Goal: Task Accomplishment & Management: Use online tool/utility

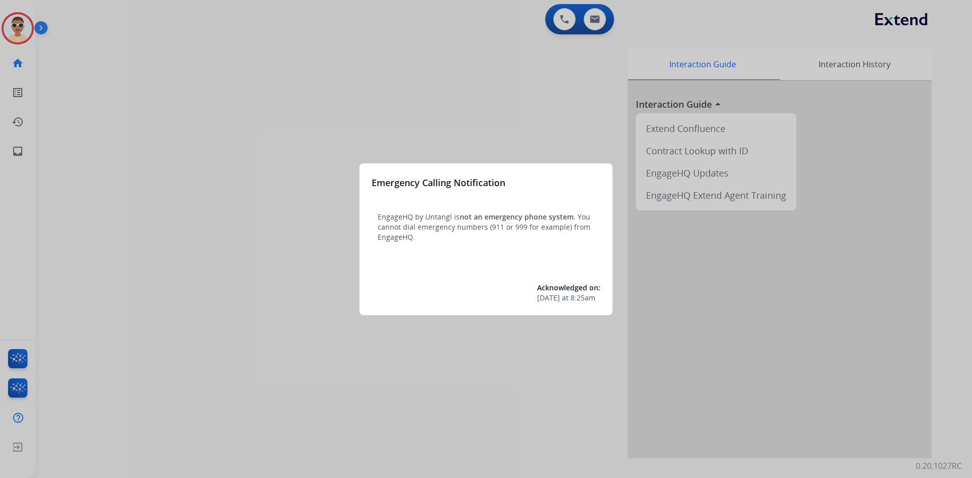
click at [559, 17] on div at bounding box center [486, 239] width 972 height 478
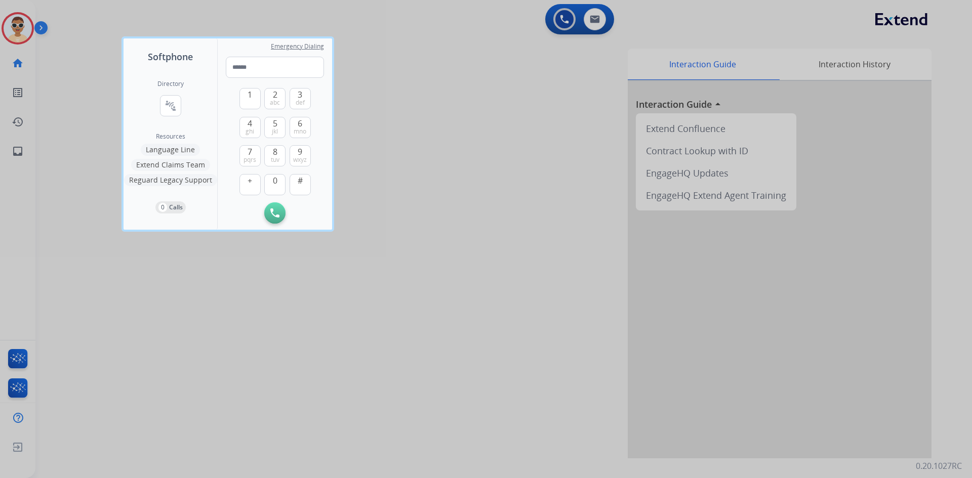
click at [559, 17] on div at bounding box center [486, 239] width 972 height 478
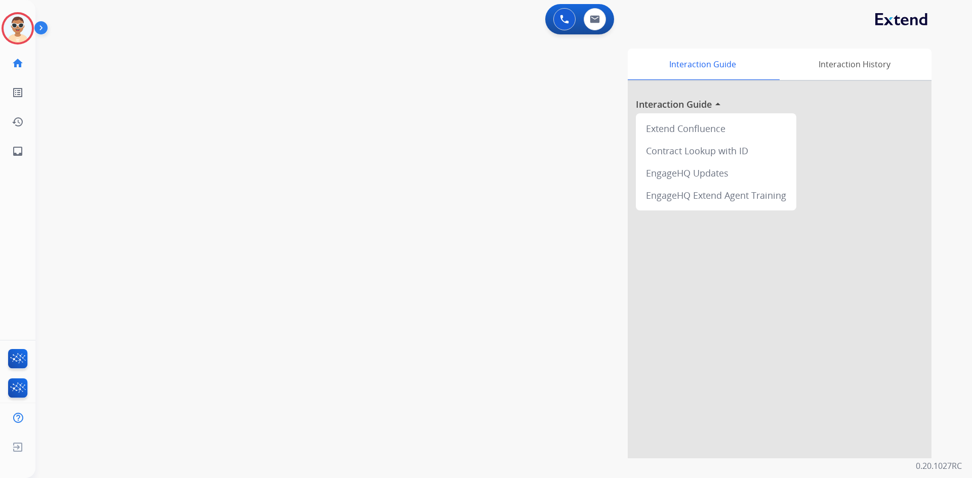
click at [559, 17] on button at bounding box center [564, 19] width 22 height 22
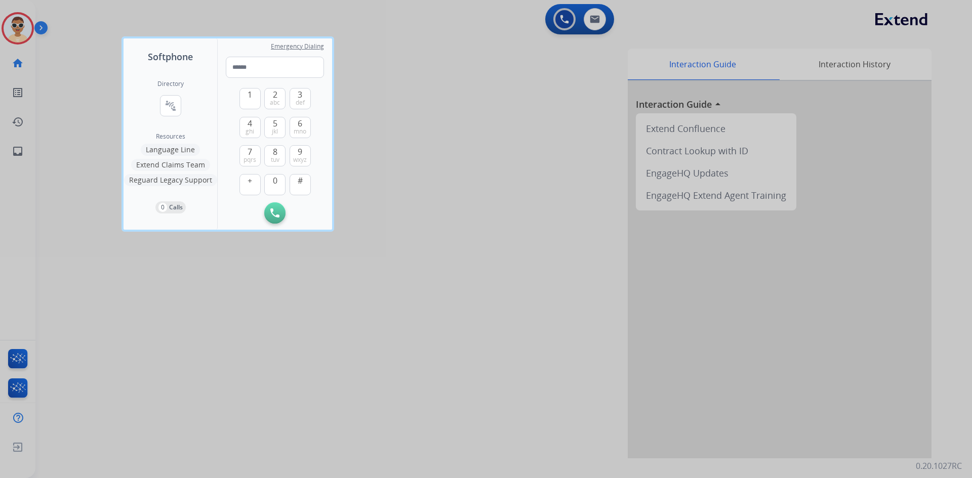
click at [185, 107] on div "Directory connect_without_contact Resource Directory Resources Language Line Ex…" at bounding box center [171, 147] width 94 height 166
click at [179, 105] on button "connect_without_contact Resource Directory" at bounding box center [170, 105] width 21 height 21
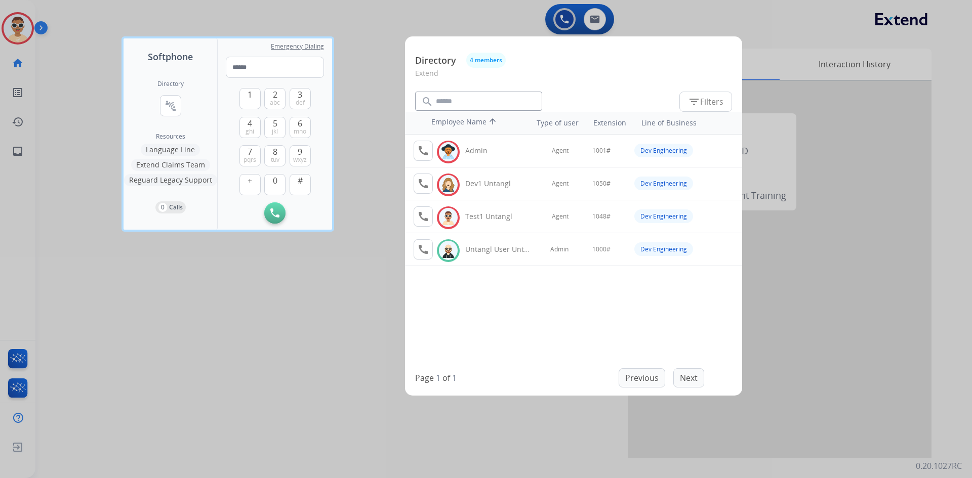
click at [43, 27] on div at bounding box center [486, 239] width 972 height 478
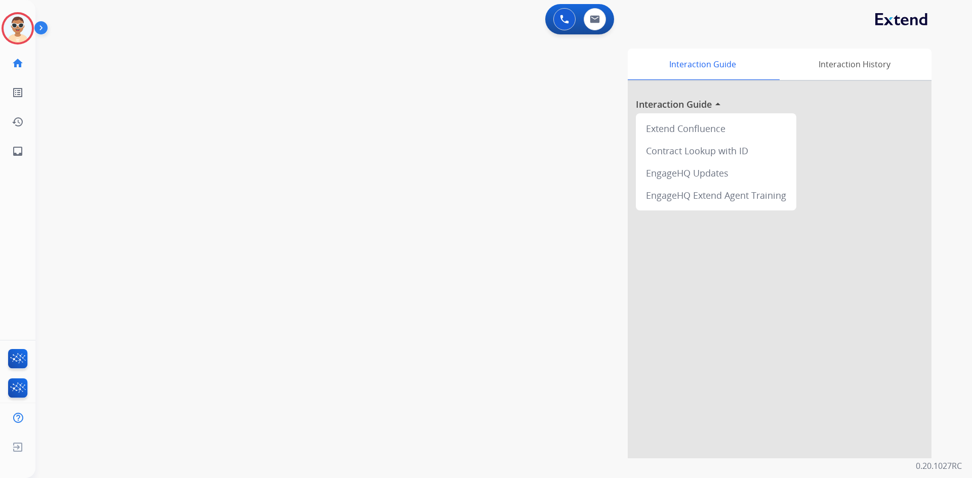
click at [45, 29] on img at bounding box center [42, 29] width 17 height 19
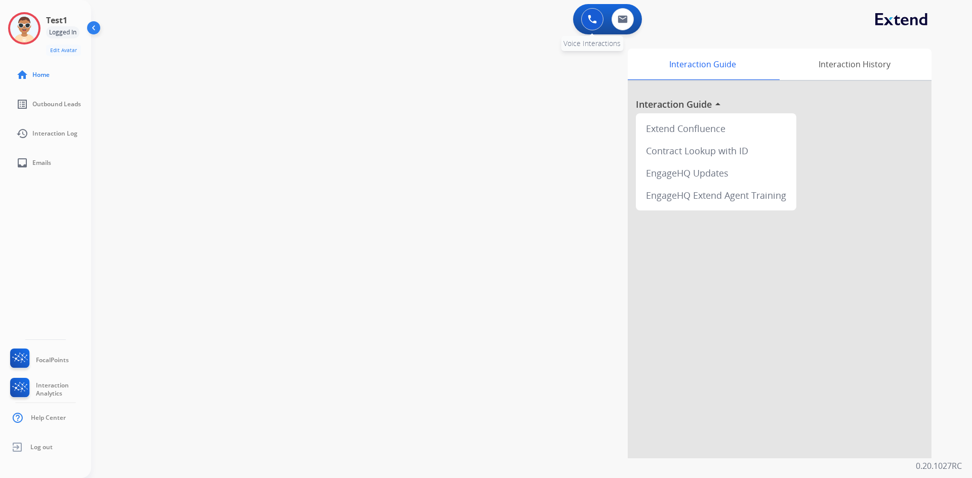
click at [578, 18] on div "0 Voice Interactions" at bounding box center [592, 19] width 30 height 22
click at [584, 17] on button at bounding box center [592, 19] width 22 height 22
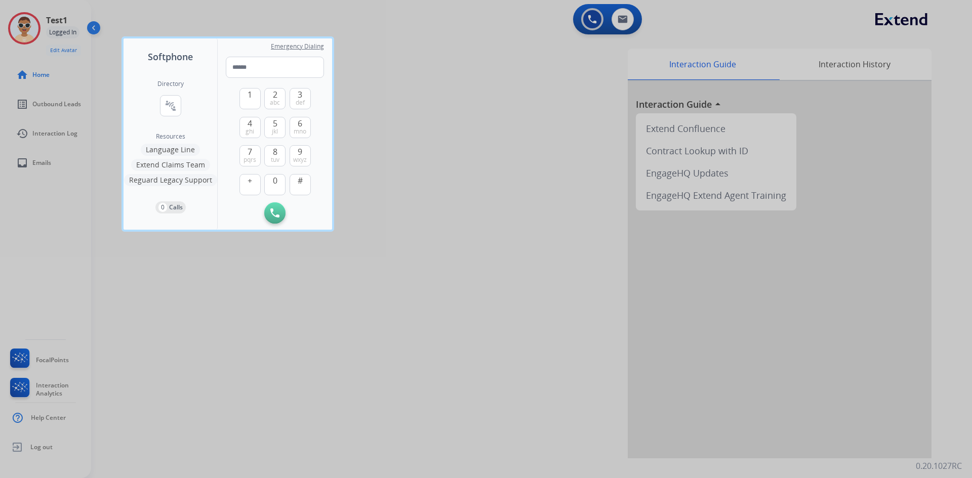
click at [163, 92] on div "Directory connect_without_contact Resource Directory" at bounding box center [170, 106] width 26 height 53
click at [171, 101] on mat-icon "connect_without_contact" at bounding box center [171, 106] width 12 height 12
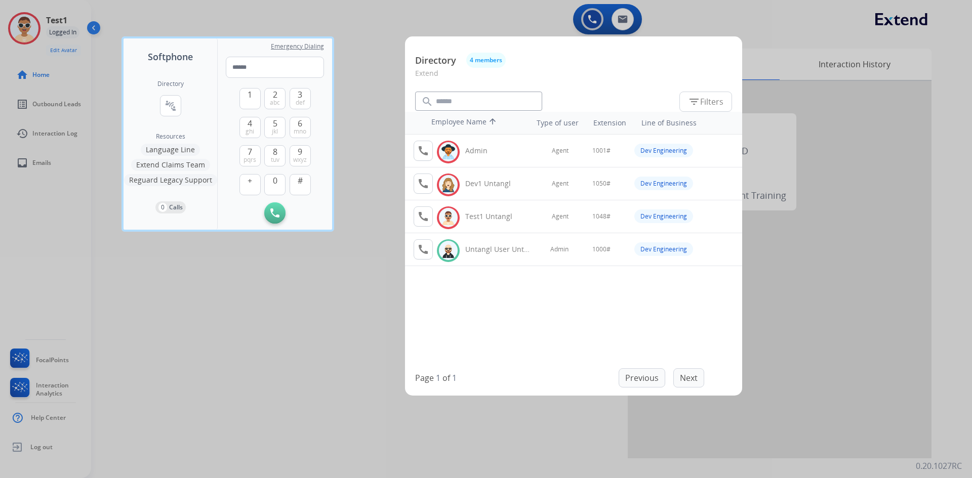
click at [23, 27] on div at bounding box center [486, 239] width 972 height 478
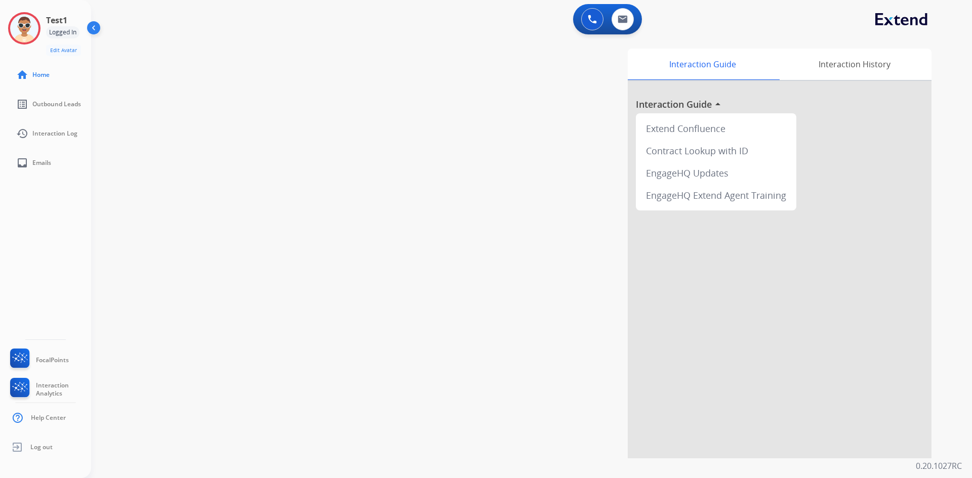
click at [23, 27] on img at bounding box center [24, 28] width 28 height 28
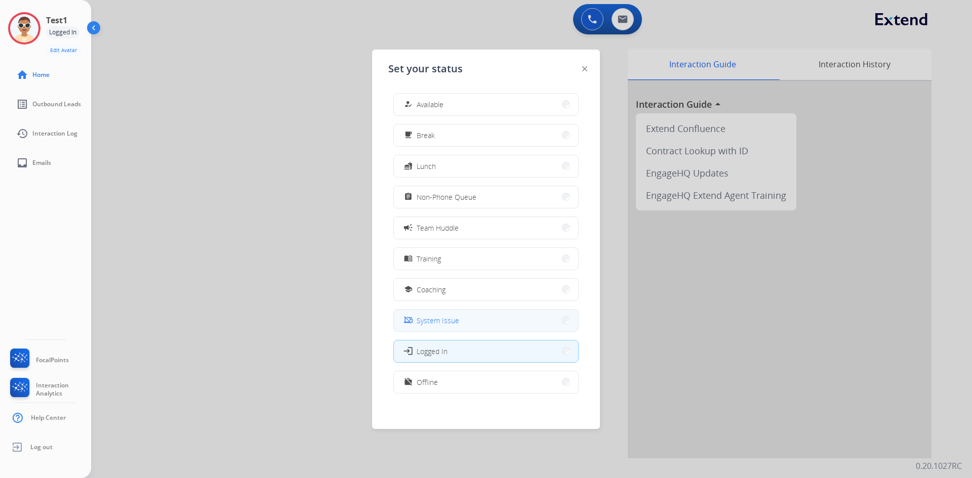
click at [437, 327] on button "phonelink_off System Issue" at bounding box center [486, 321] width 184 height 22
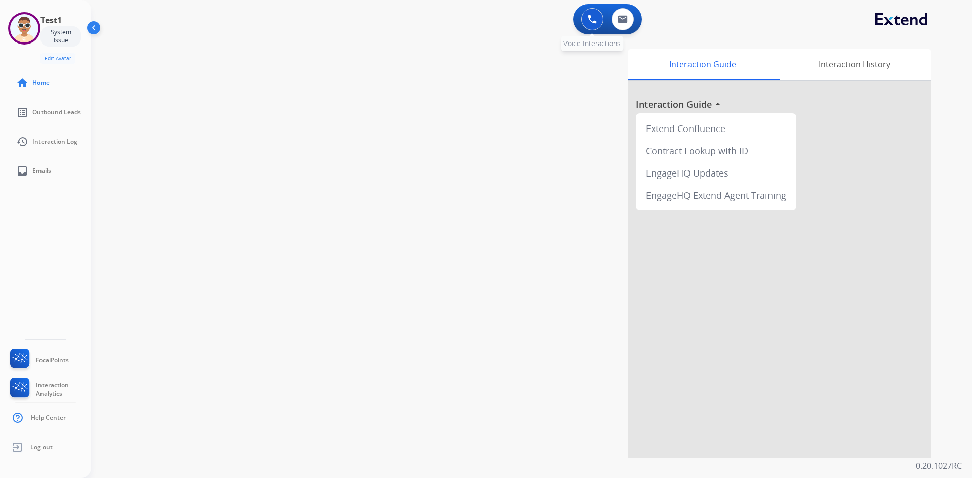
click at [583, 17] on button at bounding box center [592, 19] width 22 height 22
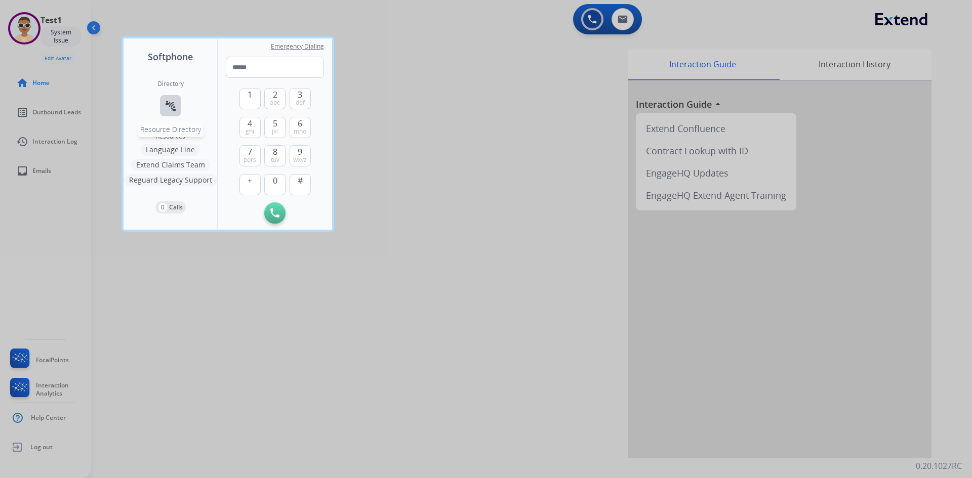
click at [172, 107] on mat-icon "connect_without_contact" at bounding box center [171, 106] width 12 height 12
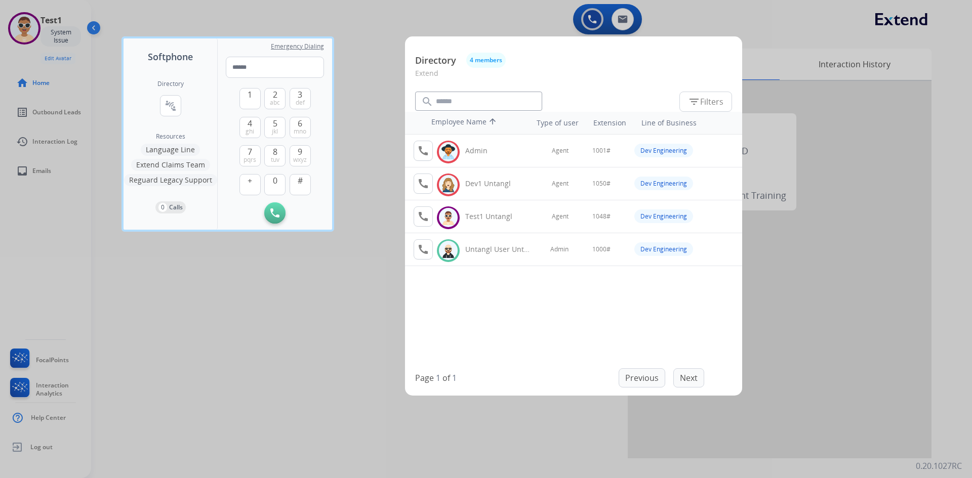
click at [18, 26] on div at bounding box center [486, 239] width 972 height 478
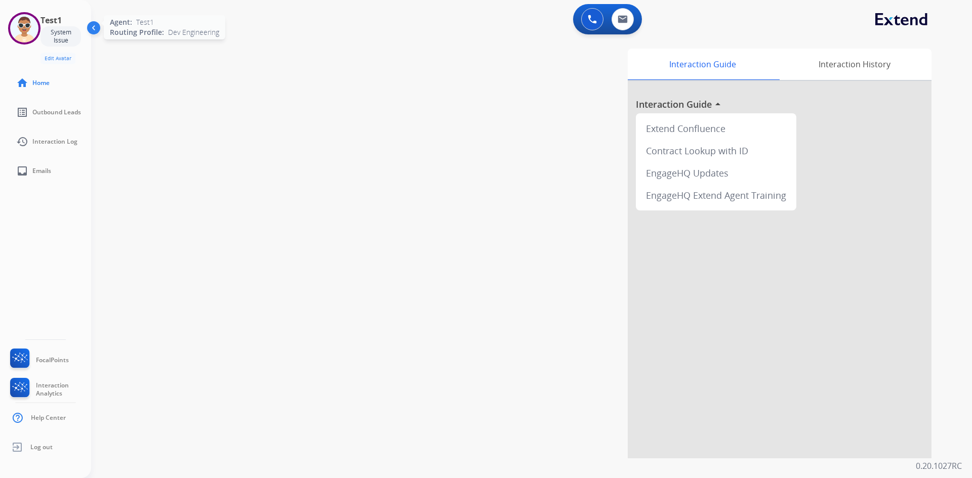
click at [19, 27] on img at bounding box center [24, 28] width 28 height 28
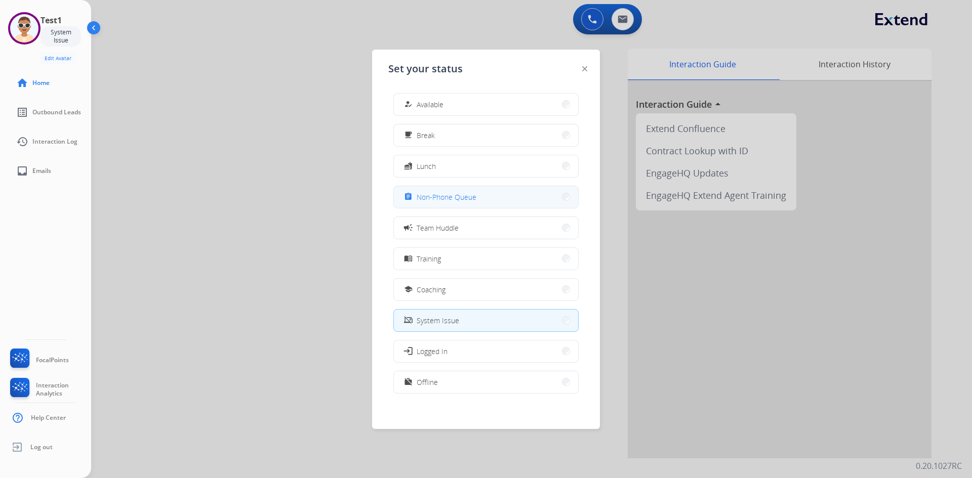
click at [457, 204] on button "assignment Non-Phone Queue" at bounding box center [486, 197] width 184 height 22
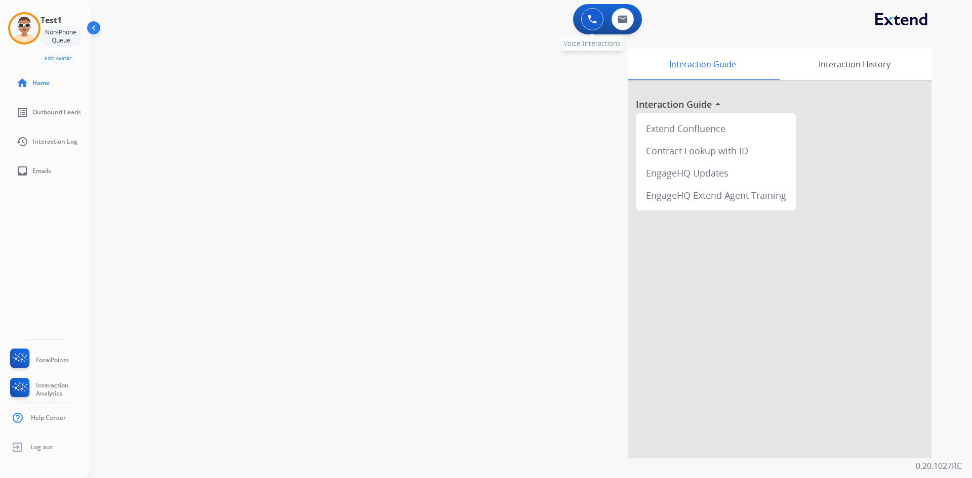
click at [590, 17] on img at bounding box center [592, 19] width 9 height 9
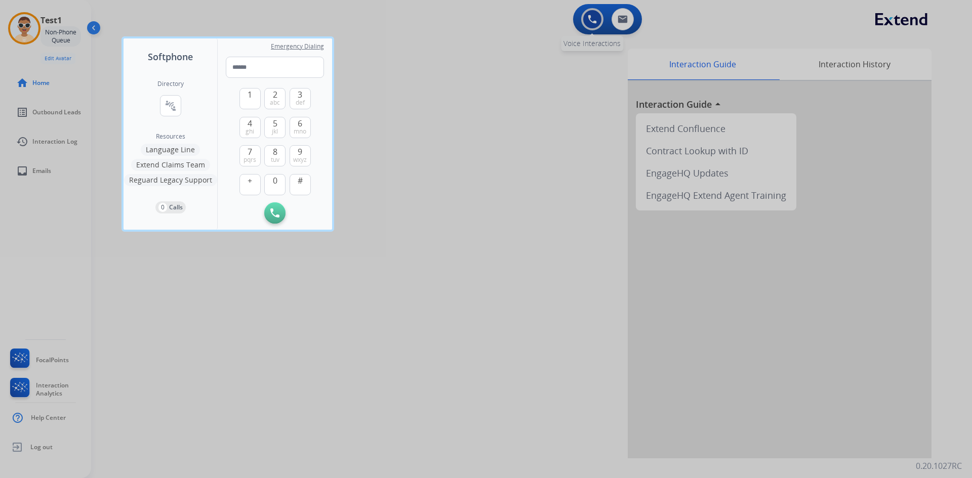
click at [590, 17] on div at bounding box center [486, 239] width 972 height 478
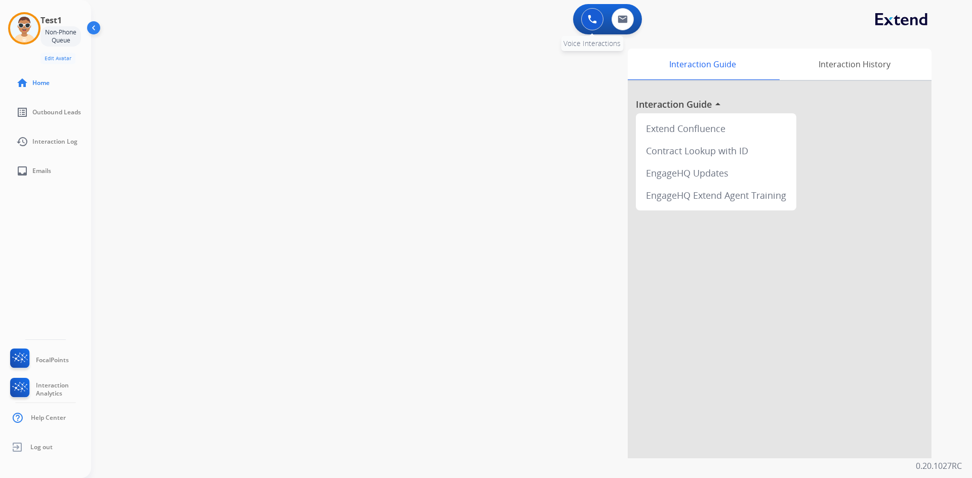
click at [582, 20] on button at bounding box center [592, 19] width 22 height 22
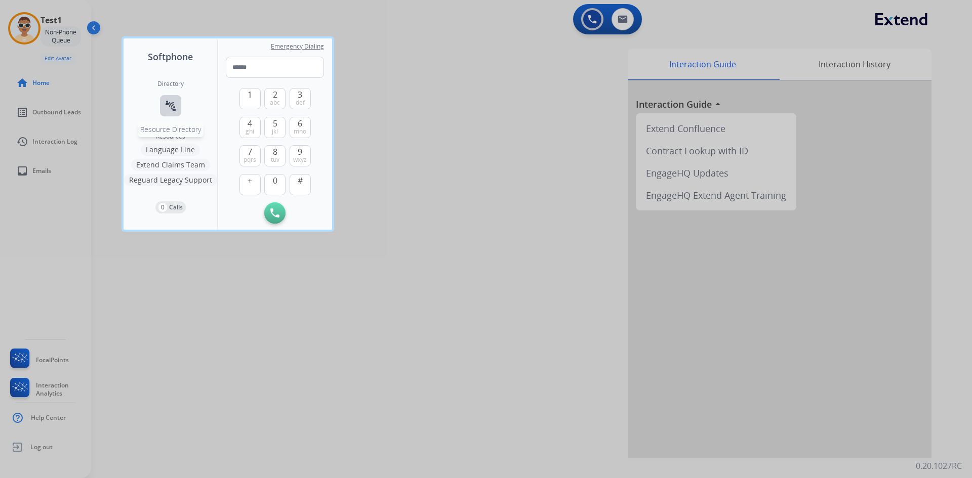
click at [173, 110] on mat-icon "connect_without_contact" at bounding box center [171, 106] width 12 height 12
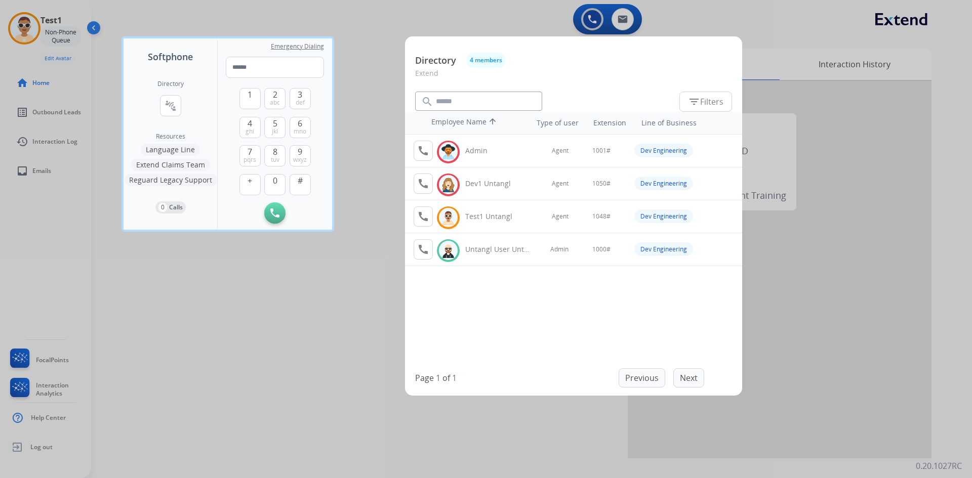
click at [31, 32] on div at bounding box center [486, 239] width 972 height 478
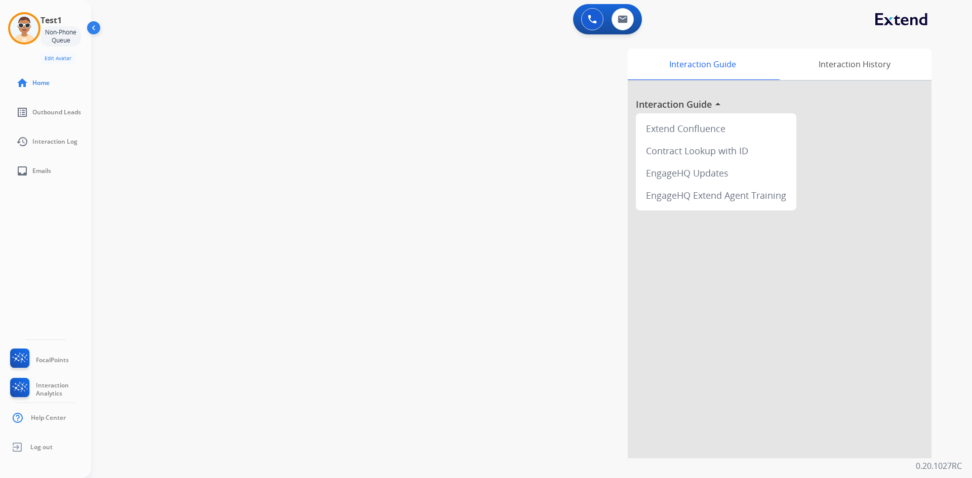
click at [31, 32] on img at bounding box center [24, 28] width 28 height 28
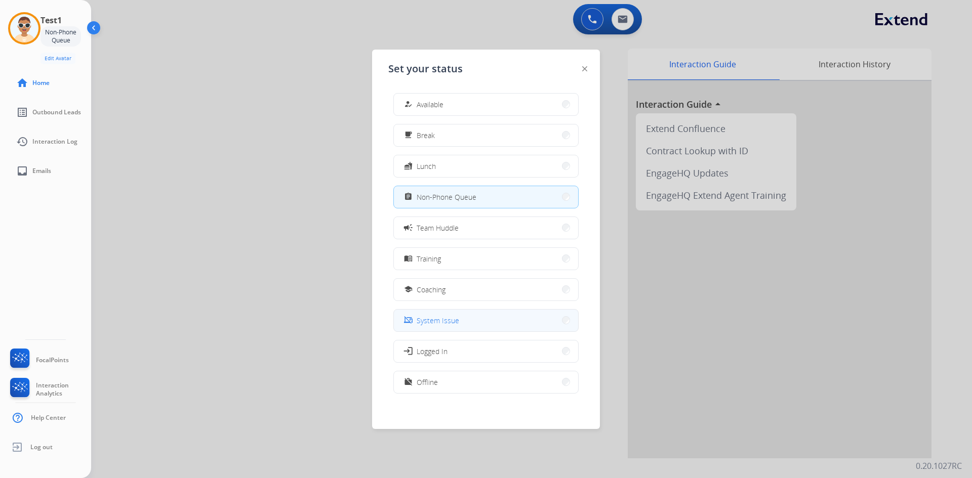
scroll to position [3, 0]
click at [467, 372] on button "work_off Offline" at bounding box center [486, 380] width 184 height 22
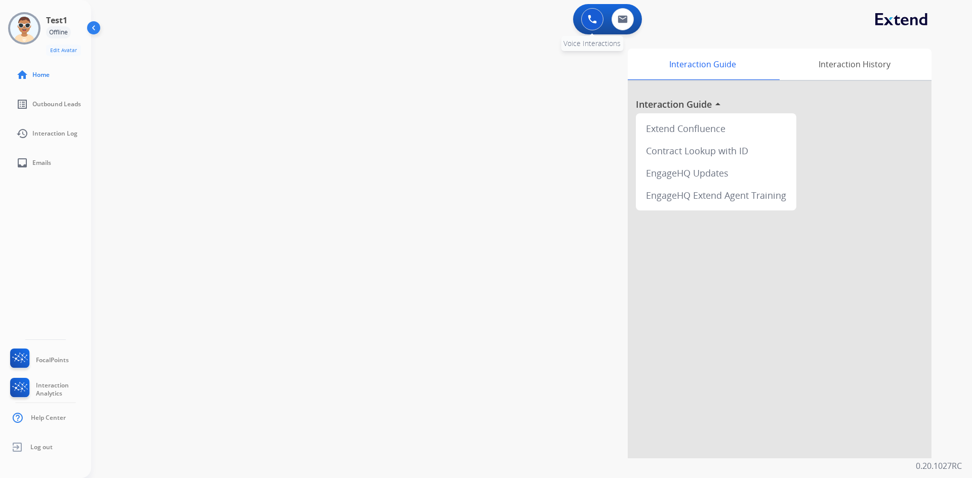
click at [586, 22] on button at bounding box center [592, 19] width 22 height 22
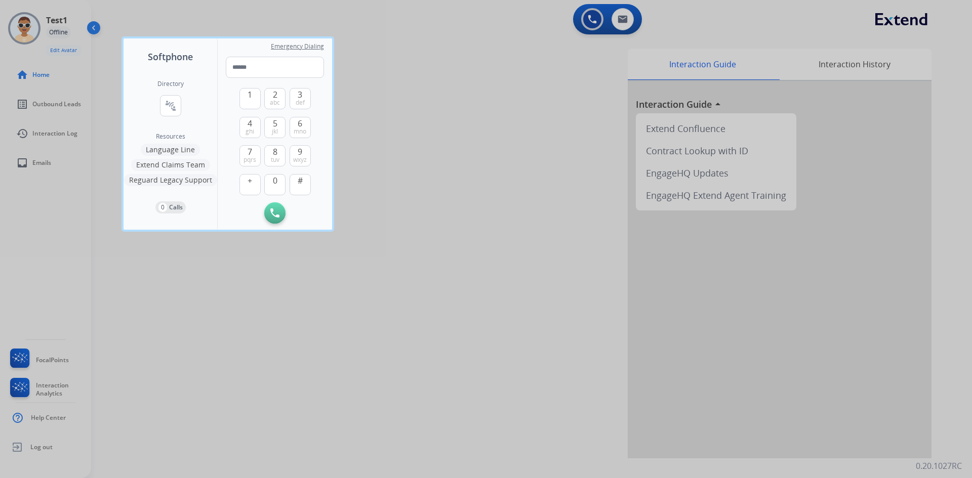
click at [182, 107] on div "Directory connect_without_contact Resource Directory" at bounding box center [170, 106] width 26 height 53
click at [174, 103] on mat-icon "connect_without_contact" at bounding box center [171, 106] width 12 height 12
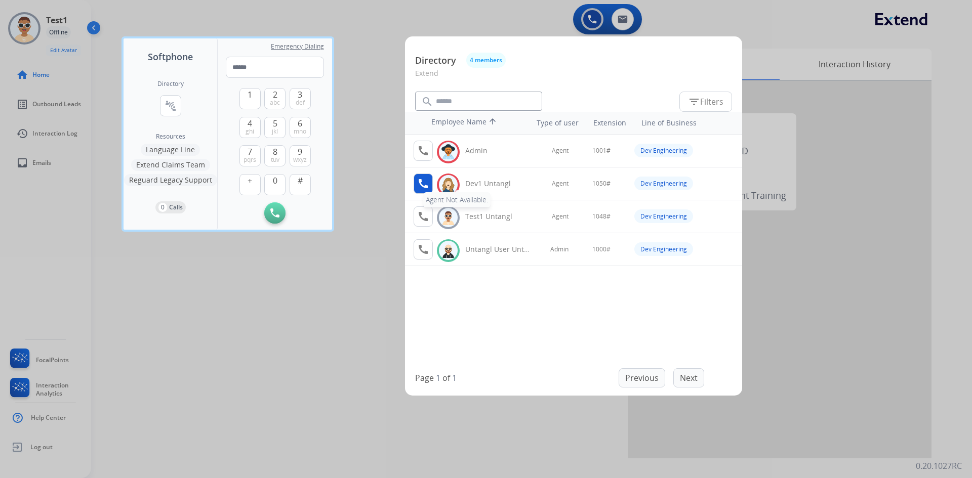
click at [423, 190] on button "call Agent Not Available." at bounding box center [423, 184] width 19 height 20
click at [382, 57] on div at bounding box center [486, 239] width 972 height 478
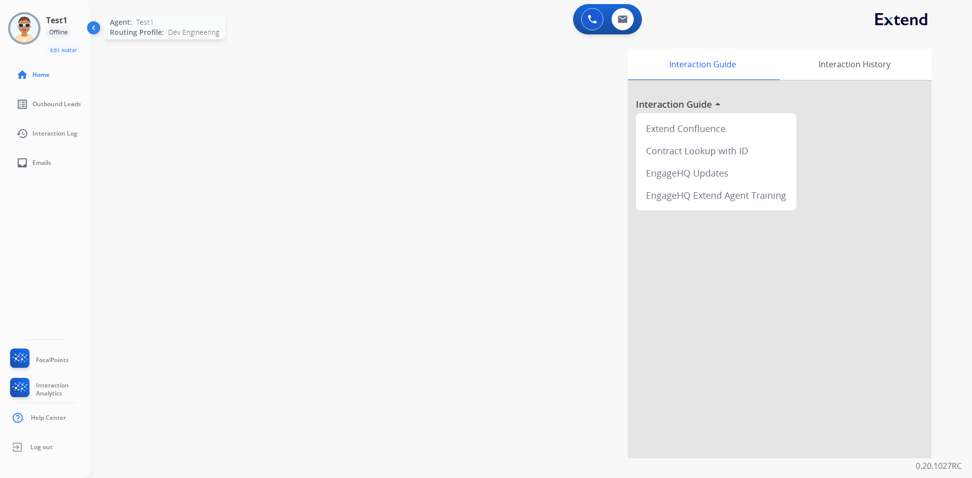
click at [37, 35] on div at bounding box center [24, 28] width 32 height 32
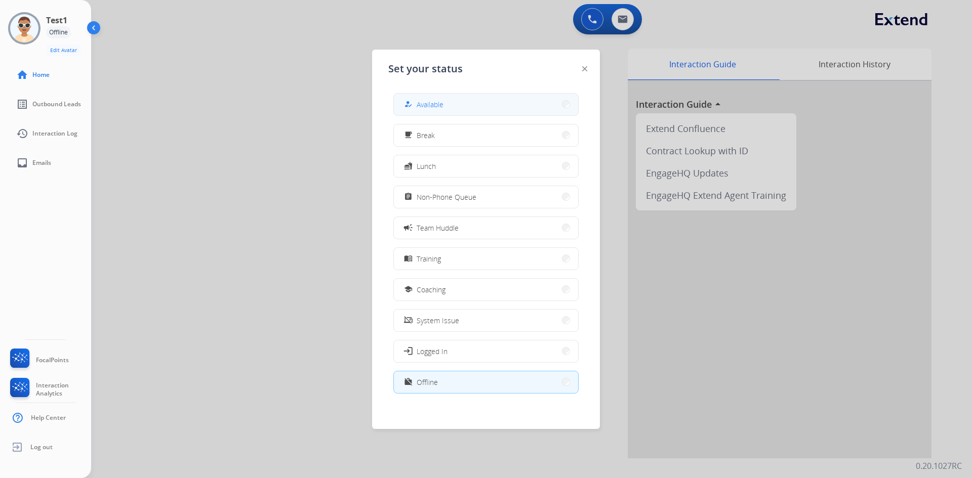
click at [476, 101] on button "how_to_reg Available" at bounding box center [486, 105] width 184 height 22
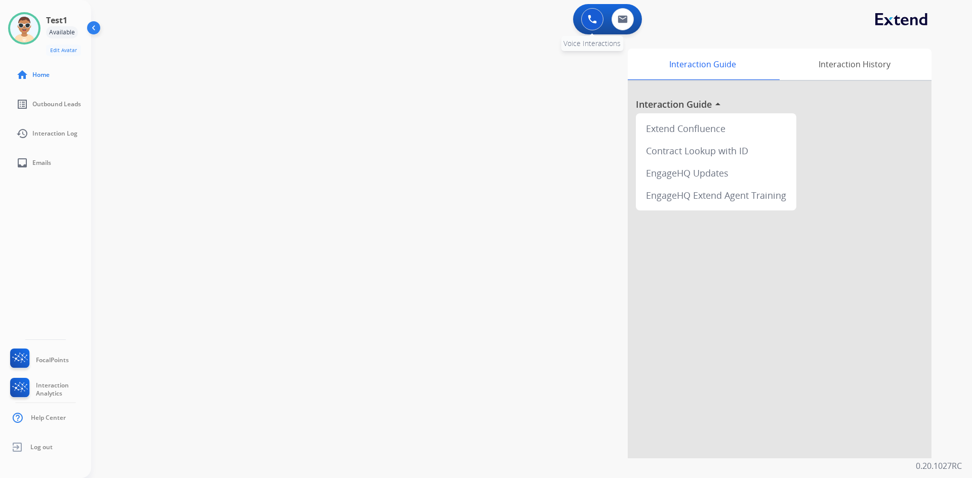
click at [589, 18] on img at bounding box center [592, 19] width 9 height 9
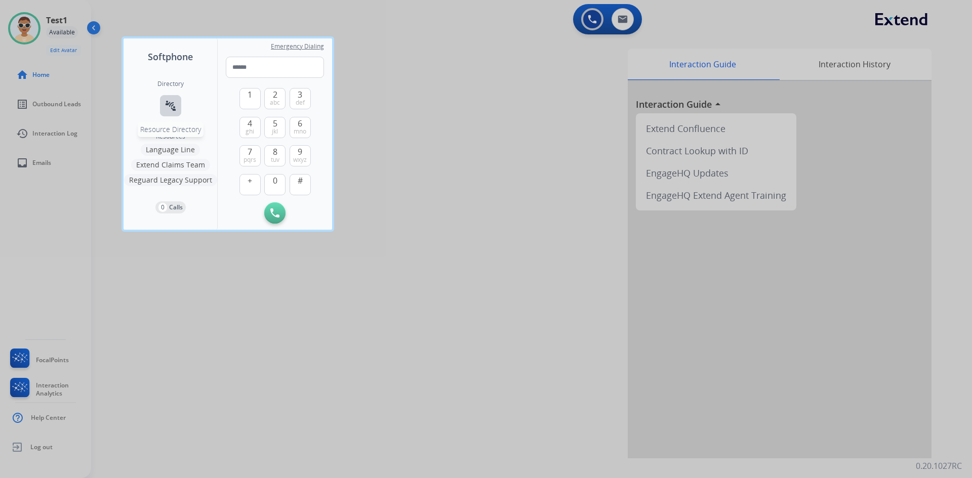
click at [174, 101] on mat-icon "connect_without_contact" at bounding box center [171, 106] width 12 height 12
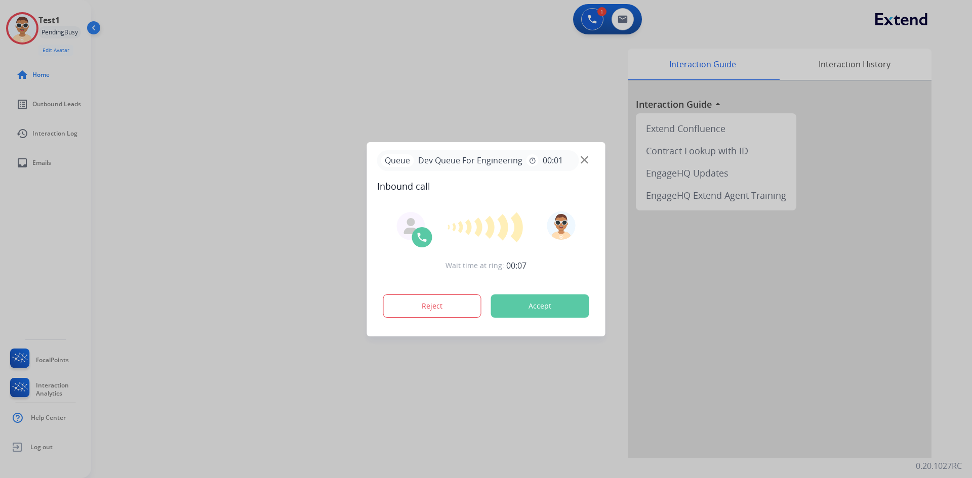
click at [590, 18] on div at bounding box center [486, 239] width 972 height 478
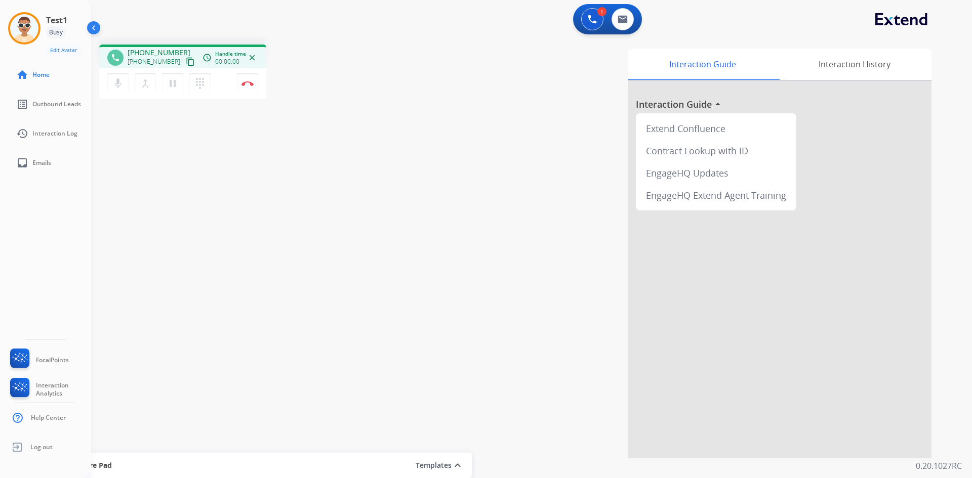
click at [590, 18] on img at bounding box center [592, 19] width 9 height 9
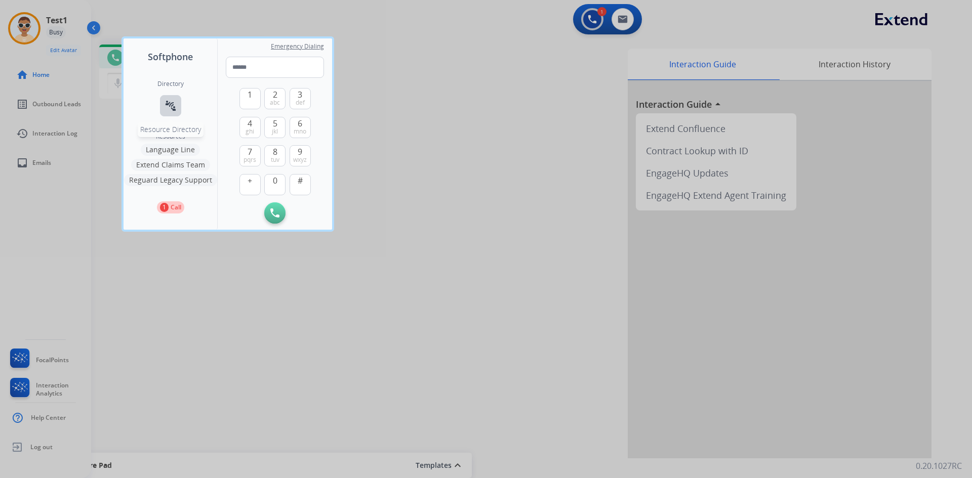
click at [166, 109] on mat-icon "connect_without_contact" at bounding box center [171, 106] width 12 height 12
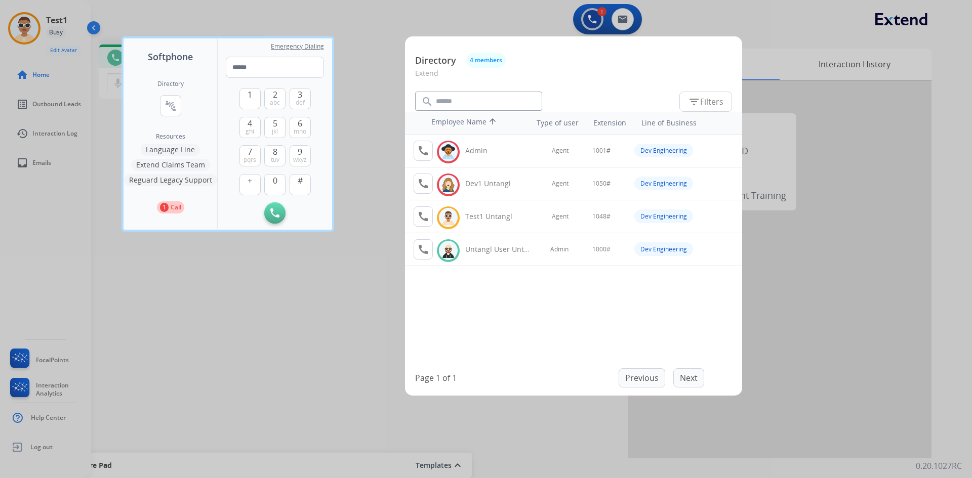
click at [188, 244] on div at bounding box center [486, 239] width 972 height 478
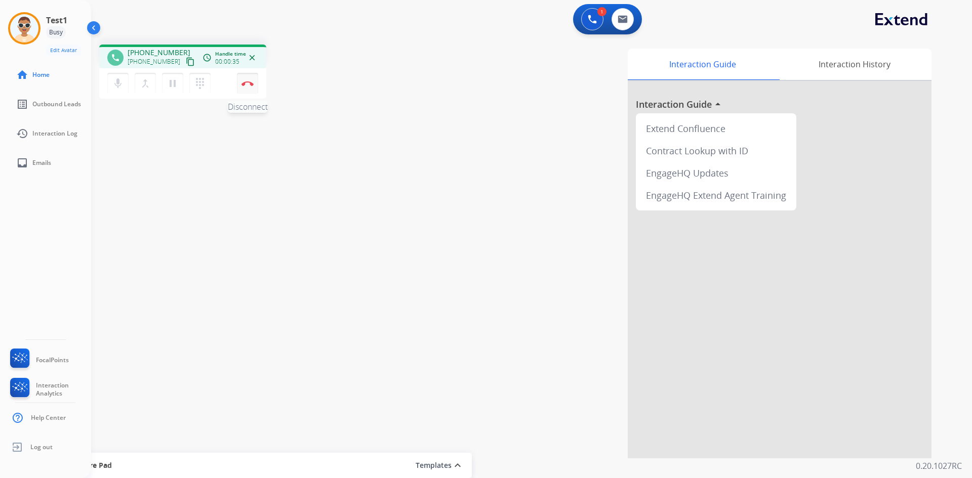
click at [254, 81] on button "Disconnect" at bounding box center [247, 83] width 21 height 21
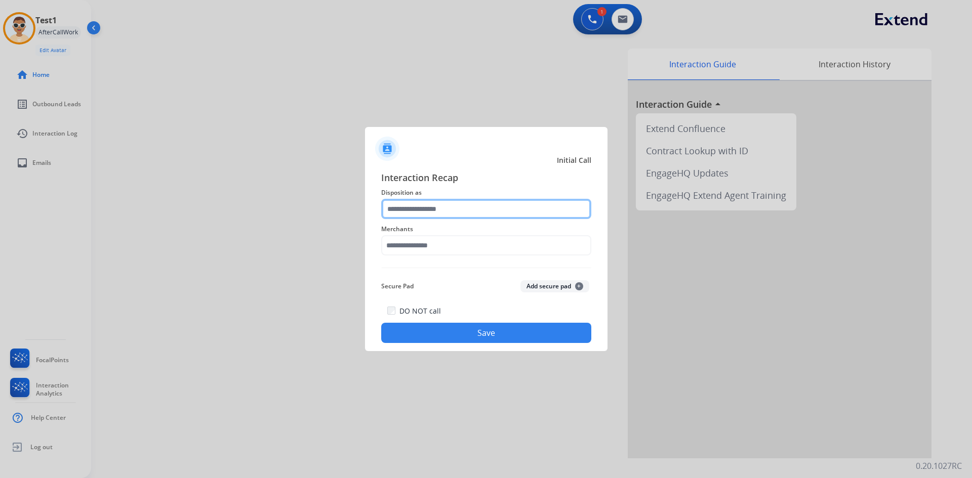
click at [436, 211] on input "text" at bounding box center [486, 209] width 210 height 20
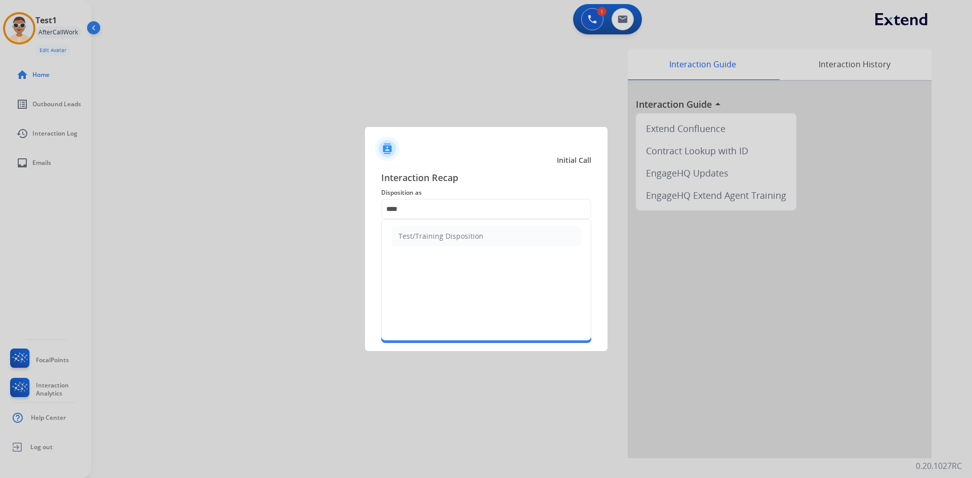
click at [438, 241] on div "Test/Training Disposition" at bounding box center [440, 236] width 85 height 10
type input "**********"
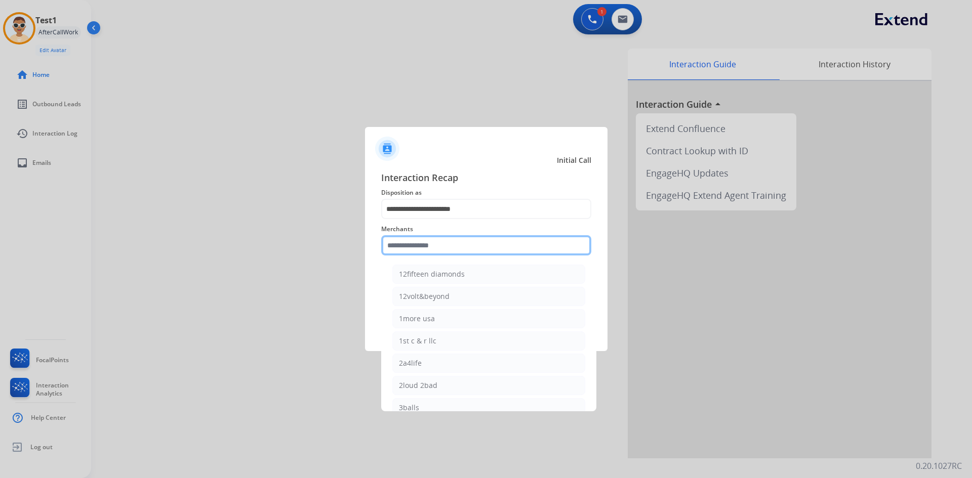
click at [475, 251] on input "text" at bounding box center [486, 245] width 210 height 20
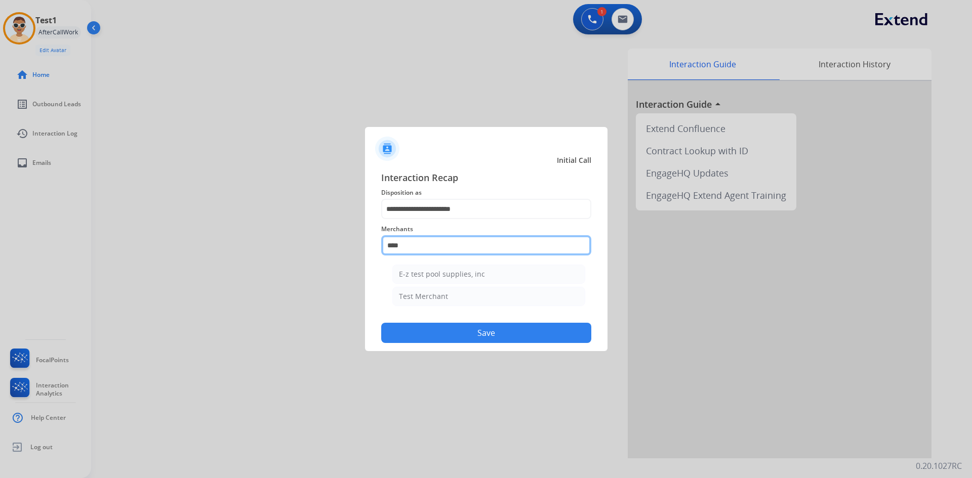
type input "**********"
click at [486, 240] on input "**********" at bounding box center [486, 245] width 210 height 20
click at [474, 249] on input "**********" at bounding box center [486, 245] width 210 height 20
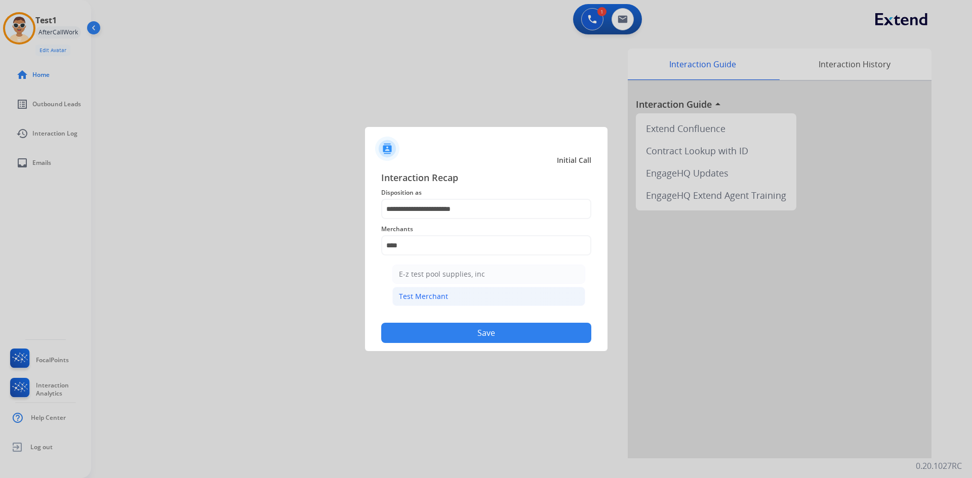
click at [449, 288] on li "Test Merchant" at bounding box center [488, 296] width 193 height 19
type input "**********"
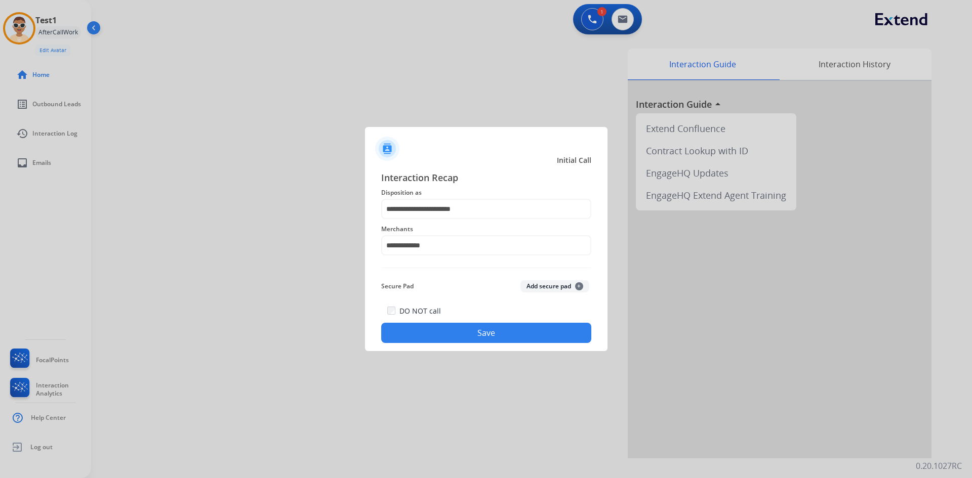
click at [492, 333] on button "Save" at bounding box center [486, 333] width 210 height 20
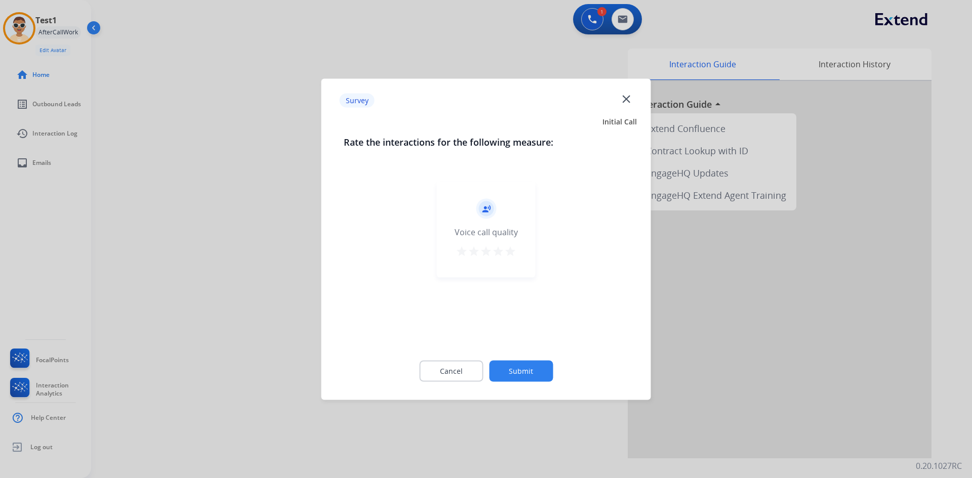
click at [507, 252] on mat-icon "star" at bounding box center [510, 251] width 12 height 12
click at [519, 364] on button "Submit" at bounding box center [521, 370] width 64 height 21
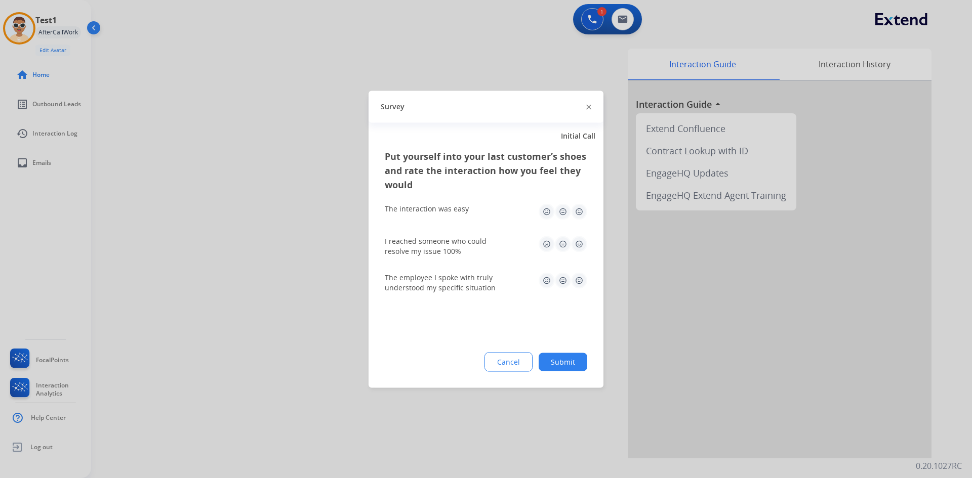
click at [561, 270] on div "The employee I spoke with truly understood my specific situation" at bounding box center [486, 282] width 203 height 36
click at [555, 278] on img at bounding box center [563, 280] width 16 height 16
click at [563, 243] on img at bounding box center [563, 244] width 16 height 16
click at [579, 211] on img at bounding box center [579, 212] width 16 height 16
click at [567, 353] on div "Put yourself into your last customer’s shoes and rate the interaction how you f…" at bounding box center [486, 268] width 235 height 239
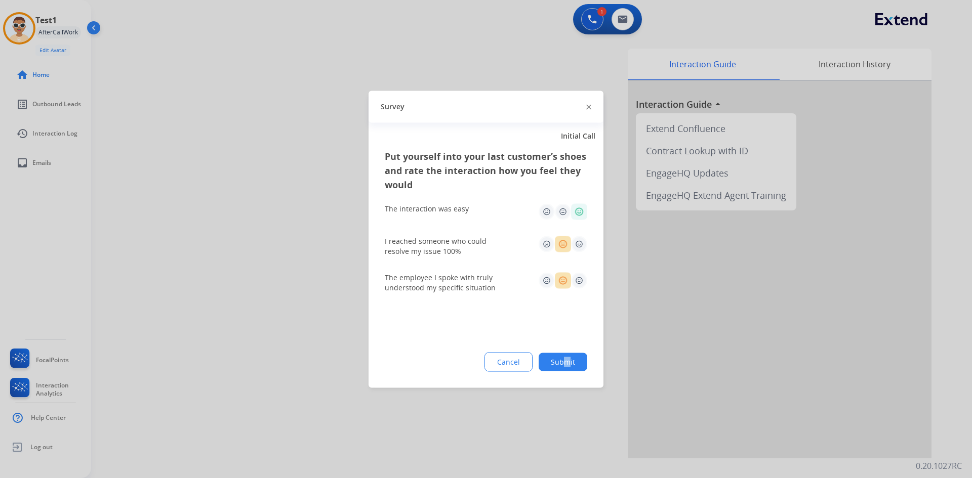
click at [564, 356] on button "Submit" at bounding box center [563, 362] width 49 height 18
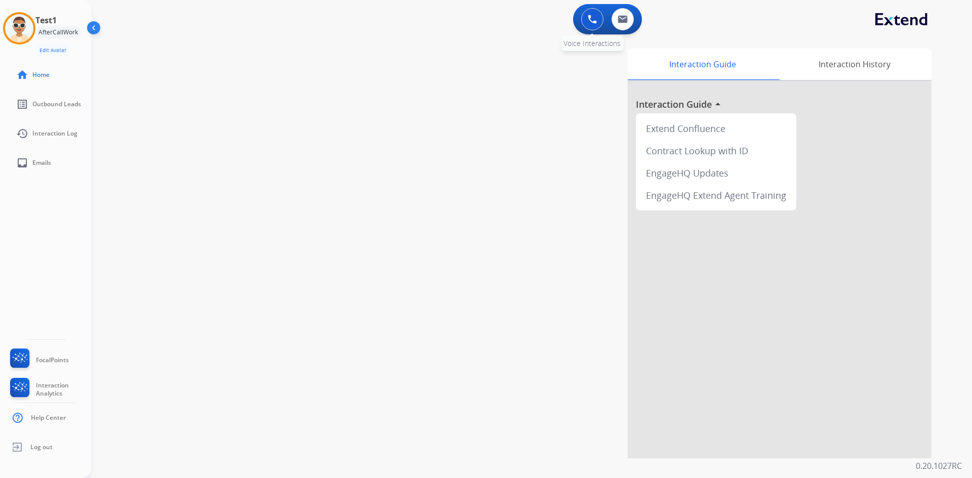
click at [590, 16] on img at bounding box center [592, 19] width 9 height 9
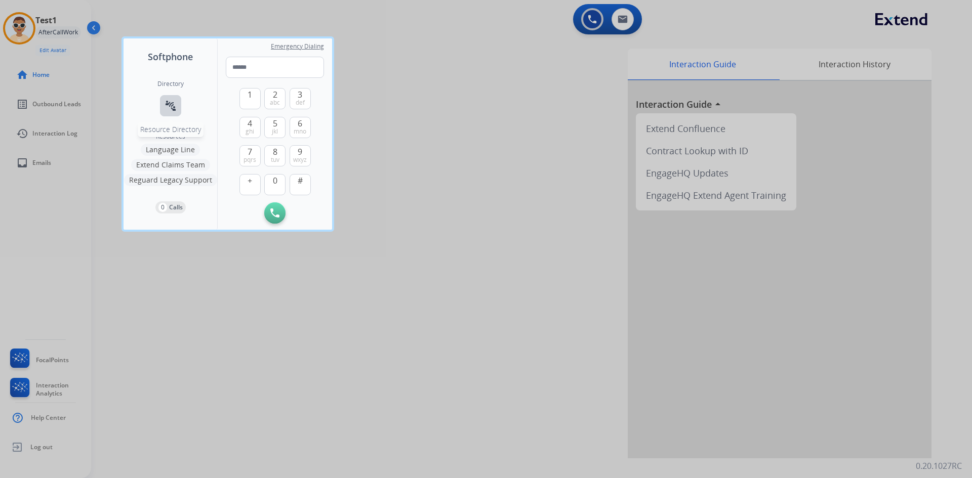
click at [167, 105] on mat-icon "connect_without_contact" at bounding box center [171, 106] width 12 height 12
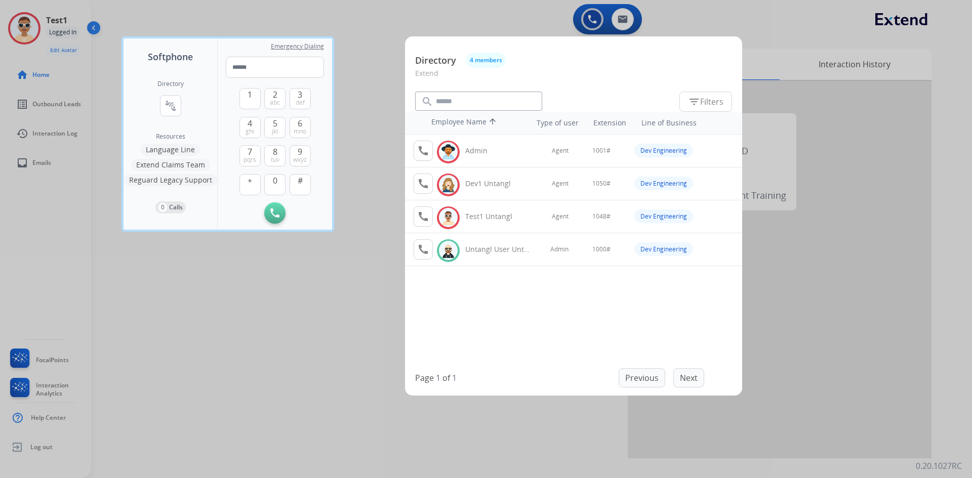
click at [373, 18] on div at bounding box center [486, 239] width 972 height 478
